Goal: Information Seeking & Learning: Learn about a topic

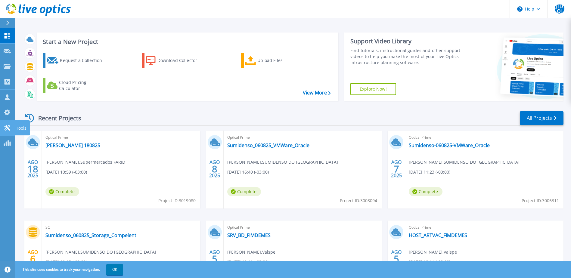
click at [19, 128] on p "Tools" at bounding box center [21, 128] width 11 height 16
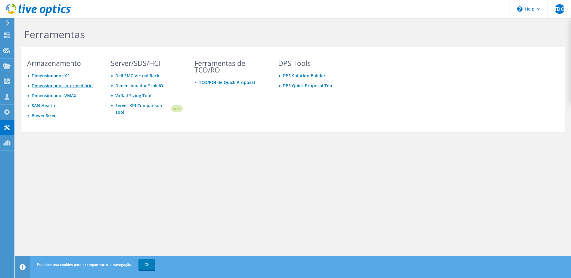
click at [66, 85] on link "Dimensionador intermediário" at bounding box center [62, 86] width 61 height 6
click at [51, 85] on link "Dimensionador intermediário" at bounding box center [62, 86] width 61 height 6
click at [24, 35] on div "Painel" at bounding box center [23, 35] width 18 height 15
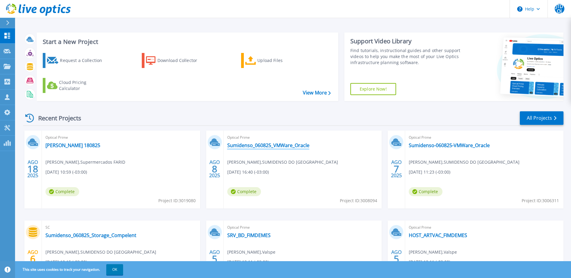
click at [278, 143] on link "Sumidenso_060825_VMWare_Oracle" at bounding box center [268, 145] width 82 height 6
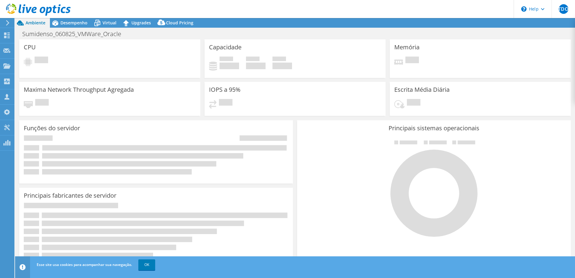
select select "USD"
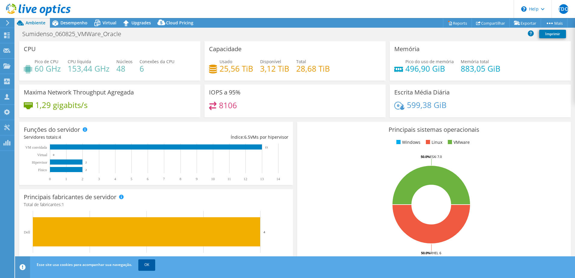
click at [147, 262] on link "OK" at bounding box center [146, 264] width 17 height 11
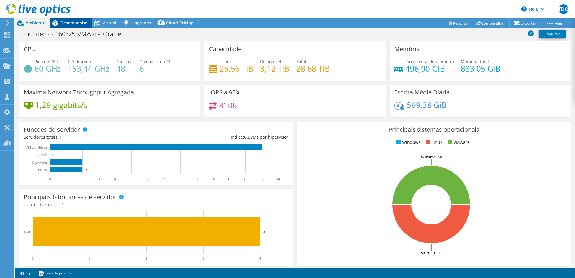
click at [73, 25] on span "Desempenho" at bounding box center [73, 23] width 27 height 6
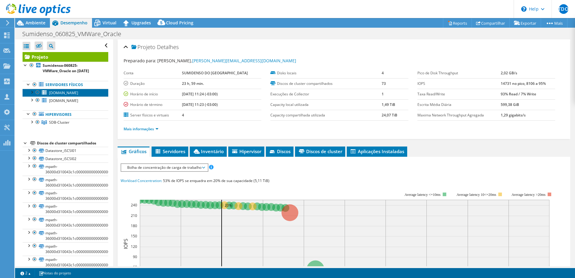
click at [64, 93] on span "sumiproddb1.sumidenso.com.br" at bounding box center [63, 92] width 29 height 5
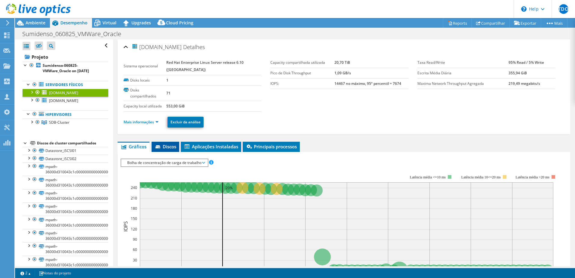
click at [175, 146] on span "Discos" at bounding box center [166, 146] width 22 height 6
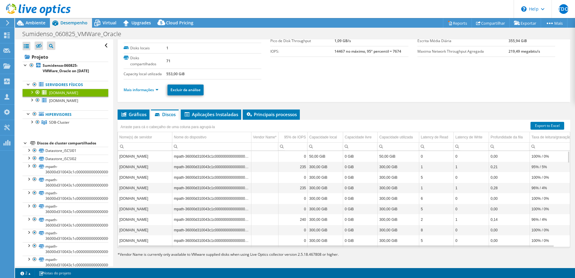
scroll to position [36, 0]
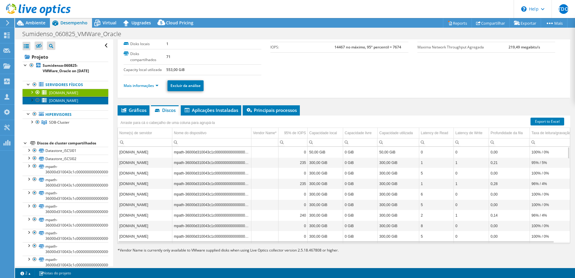
click at [78, 101] on span "sumiproddb2.sumidenso.com.br" at bounding box center [63, 100] width 29 height 5
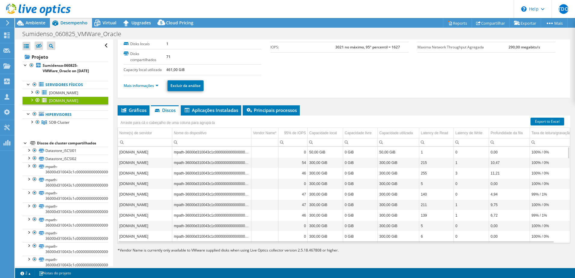
scroll to position [0, 0]
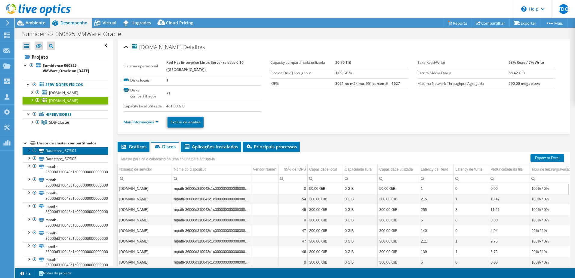
click at [71, 150] on link "Datastore_iSCSI01" at bounding box center [66, 151] width 86 height 8
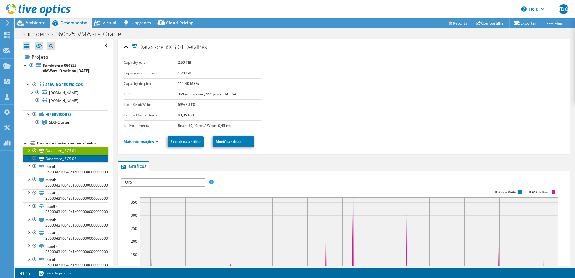
click at [70, 160] on link "Datastore_iSCSI02" at bounding box center [66, 159] width 86 height 8
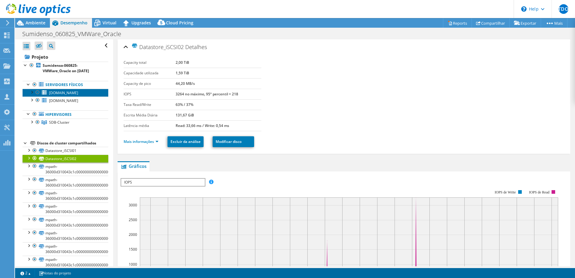
click at [69, 93] on span "sumiproddb1.sumidenso.com.br" at bounding box center [63, 92] width 29 height 5
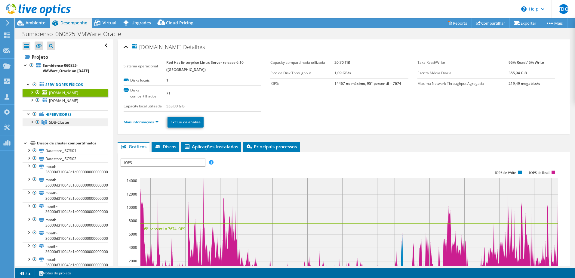
click at [52, 122] on span "SDB-Cluster" at bounding box center [59, 122] width 20 height 5
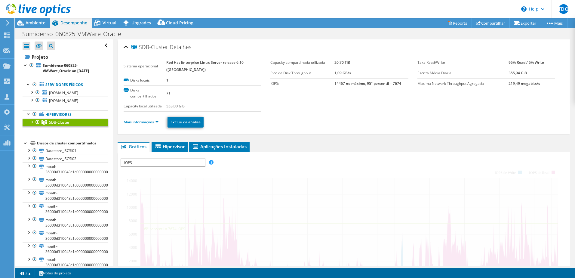
click at [32, 122] on div at bounding box center [32, 122] width 6 height 6
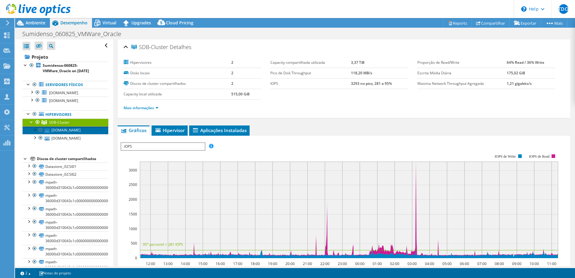
click at [72, 130] on link "sumivmapp2.sumidenso.com.br" at bounding box center [66, 130] width 86 height 8
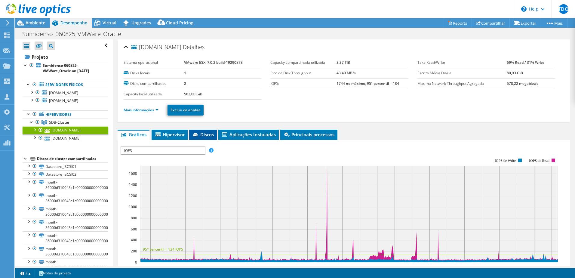
click at [205, 135] on span "Discos" at bounding box center [203, 134] width 22 height 6
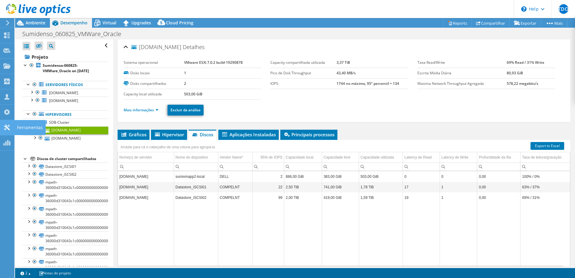
click at [7, 125] on icon at bounding box center [6, 128] width 7 height 6
